Goal: Obtain resource: Obtain resource

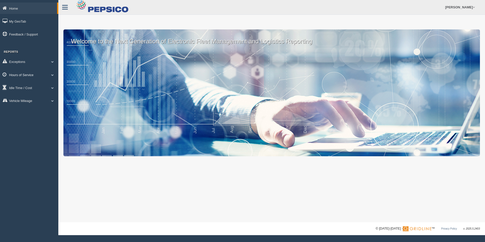
click at [52, 74] on span at bounding box center [52, 74] width 7 height 3
click at [38, 96] on link "HOS Violation Audit Reports" at bounding box center [33, 95] width 48 height 9
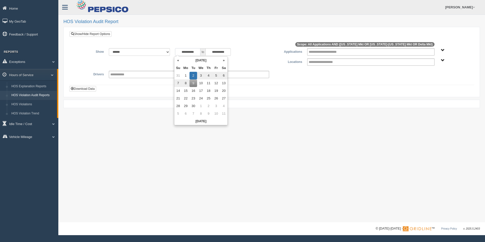
click at [196, 51] on input "**********" at bounding box center [187, 52] width 25 height 8
click at [177, 60] on th "«" at bounding box center [178, 61] width 8 height 8
click at [177, 60] on th "«" at bounding box center [179, 61] width 8 height 8
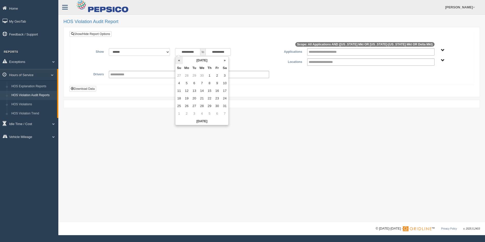
click at [179, 60] on th "«" at bounding box center [179, 61] width 8 height 8
click at [179, 105] on td "23" at bounding box center [179, 106] width 8 height 8
type input "**********"
click at [440, 60] on div "Delta Mkt Tennessee Mkt West Virginia-Kentucky Mkt" at bounding box center [453, 60] width 28 height 4
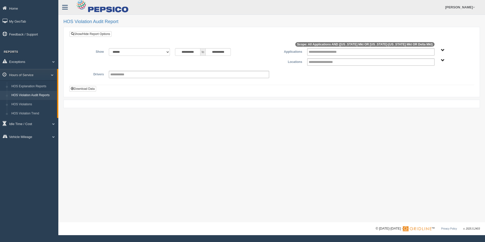
click at [444, 59] on span "Delta Mkt Tennessee Mkt West Virginia-Kentucky Mkt" at bounding box center [442, 61] width 4 height 4
click at [418, 78] on button "Delta Mkt" at bounding box center [422, 79] width 19 height 6
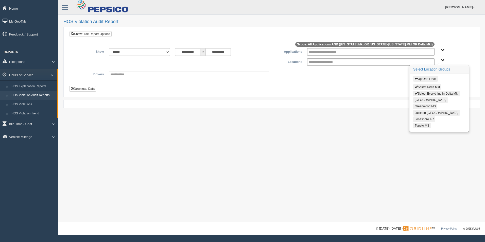
click at [421, 124] on button "Tupelo MS" at bounding box center [422, 126] width 18 height 6
click at [83, 89] on button "Download Data" at bounding box center [82, 89] width 27 height 6
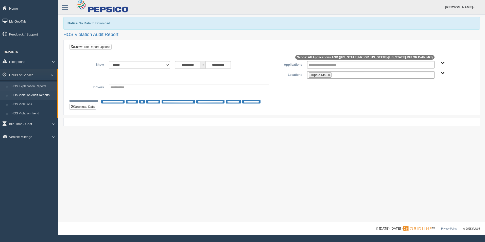
click at [27, 85] on link "HOS Explanation Reports" at bounding box center [33, 86] width 48 height 9
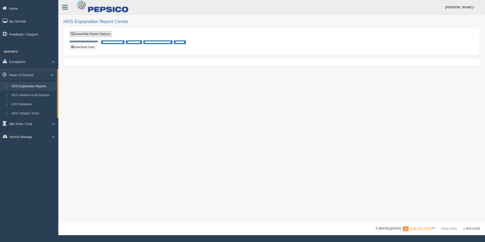
click at [93, 34] on link "Show/Hide Report Options" at bounding box center [90, 34] width 42 height 6
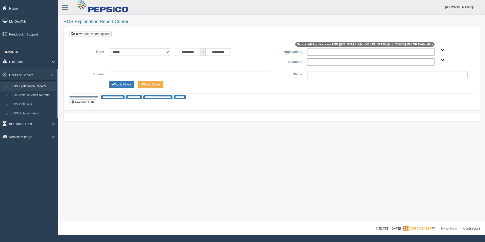
click at [199, 52] on input "**********" at bounding box center [187, 52] width 25 height 8
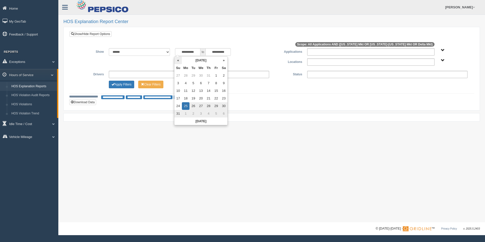
click at [178, 60] on th "«" at bounding box center [178, 61] width 8 height 8
click at [178, 60] on th "«" at bounding box center [179, 61] width 8 height 8
click at [179, 83] on td "1" at bounding box center [179, 83] width 8 height 8
type input "**********"
click at [123, 84] on button "Apply Filters" at bounding box center [121, 85] width 25 height 8
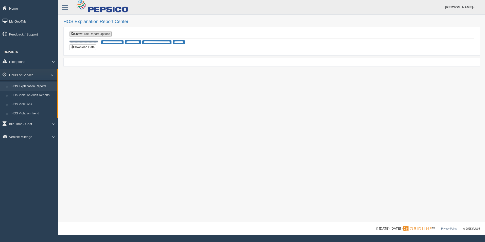
click at [87, 32] on link "Show/Hide Report Options" at bounding box center [90, 34] width 42 height 6
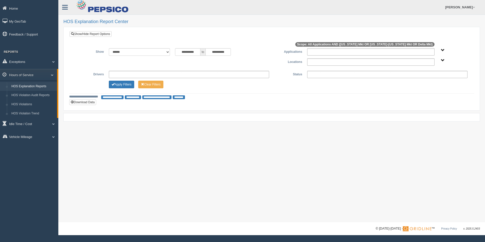
click at [443, 50] on span "Application User Type" at bounding box center [442, 50] width 4 height 4
click at [444, 76] on ul at bounding box center [387, 74] width 160 height 7
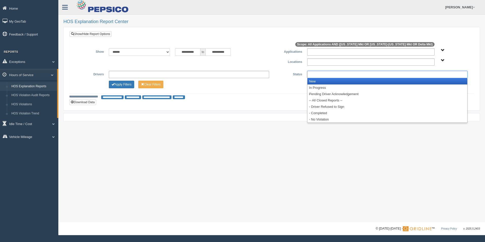
click at [444, 76] on ul at bounding box center [387, 74] width 160 height 7
click at [316, 82] on li "New" at bounding box center [387, 81] width 160 height 6
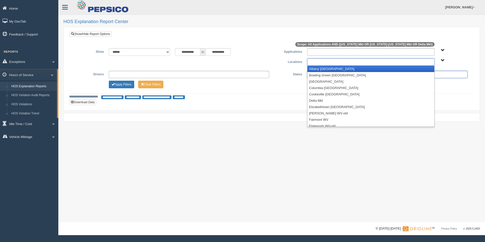
click at [360, 63] on ul at bounding box center [370, 61] width 127 height 7
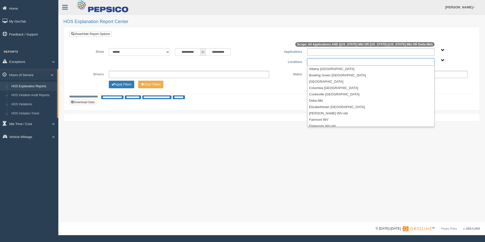
click at [443, 59] on span "Delta Mkt Tennessee Mkt West Virginia-Kentucky Mkt" at bounding box center [442, 61] width 4 height 4
type input "**********"
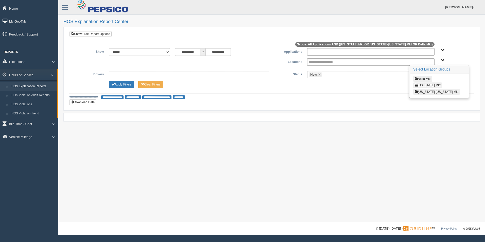
click at [425, 79] on button "Delta Mkt" at bounding box center [422, 79] width 19 height 6
click at [432, 94] on button "Select Everything in Delta Mkt" at bounding box center [436, 94] width 47 height 6
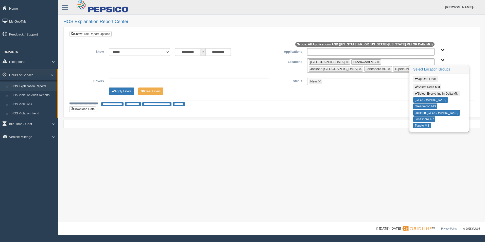
click at [441, 60] on span "Up One Level Select Delta Mkt Select Everything in Delta Mkt Collierville TN Gr…" at bounding box center [442, 61] width 4 height 4
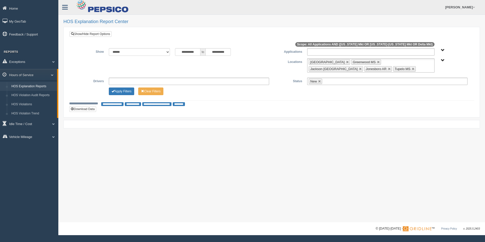
click at [443, 59] on span "Up One Level Select Delta Mkt Select Everything in Delta Mkt Collierville TN Gr…" at bounding box center [442, 61] width 4 height 4
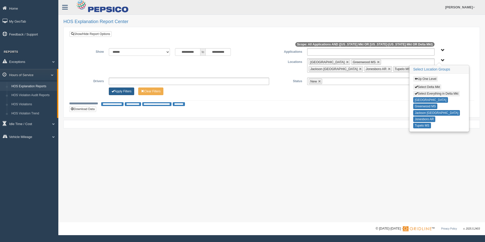
click at [119, 91] on button "Apply Filters" at bounding box center [121, 91] width 25 height 8
